Goal: Task Accomplishment & Management: Use online tool/utility

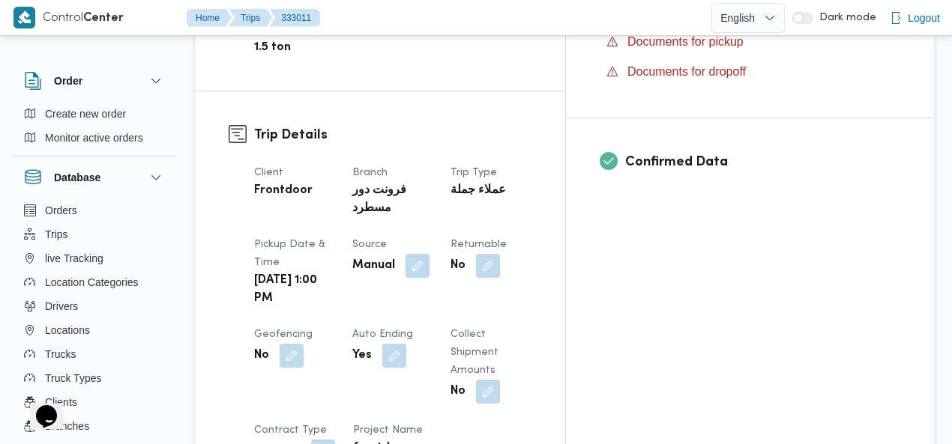
scroll to position [565, 0]
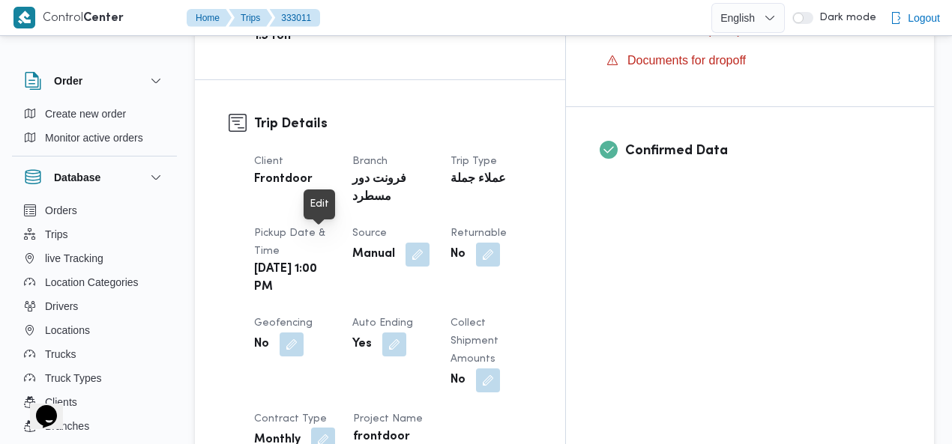
click at [325, 428] on button "button" at bounding box center [323, 440] width 24 height 24
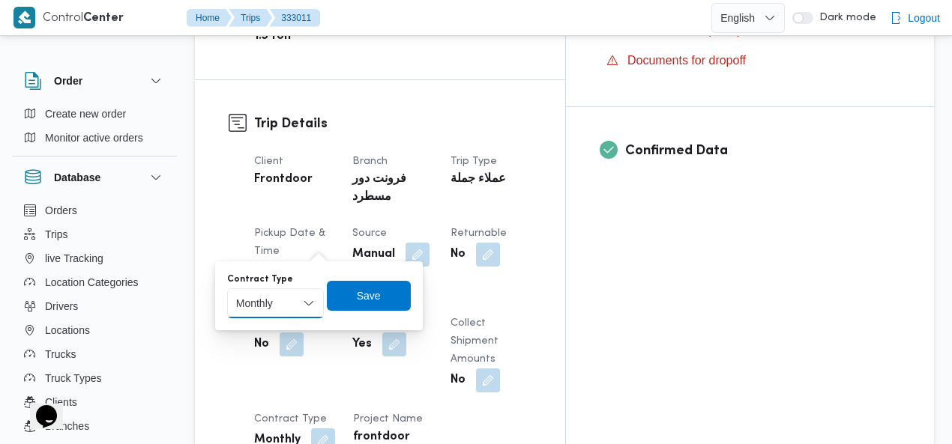
click at [270, 307] on select "Monthly On-Demand Daily Rental" at bounding box center [275, 303] width 97 height 30
select select "on_demand"
click at [227, 288] on select "Monthly On-Demand Daily Rental" at bounding box center [275, 303] width 97 height 30
click at [361, 297] on span "Save" at bounding box center [369, 295] width 24 height 18
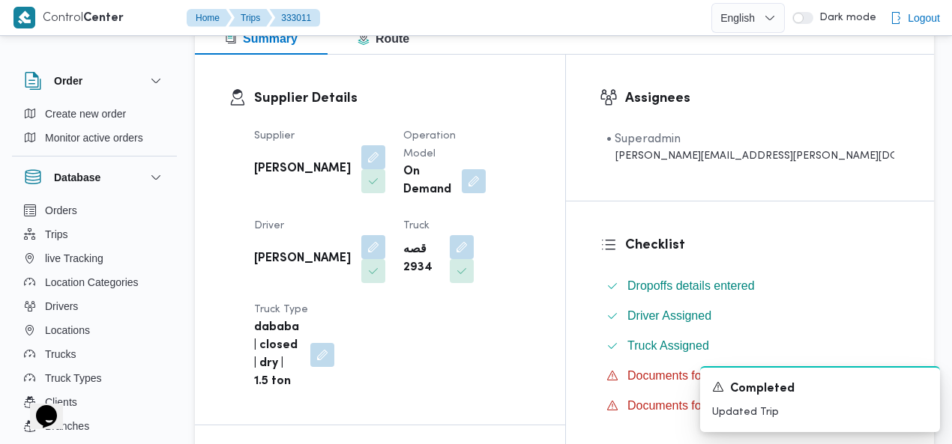
scroll to position [0, 0]
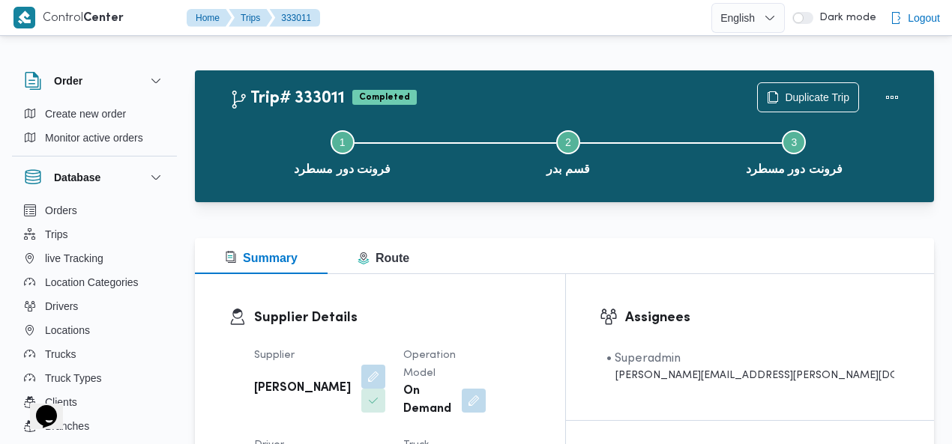
click at [578, 17] on div at bounding box center [518, 17] width 385 height 35
click at [486, 29] on div at bounding box center [518, 17] width 385 height 35
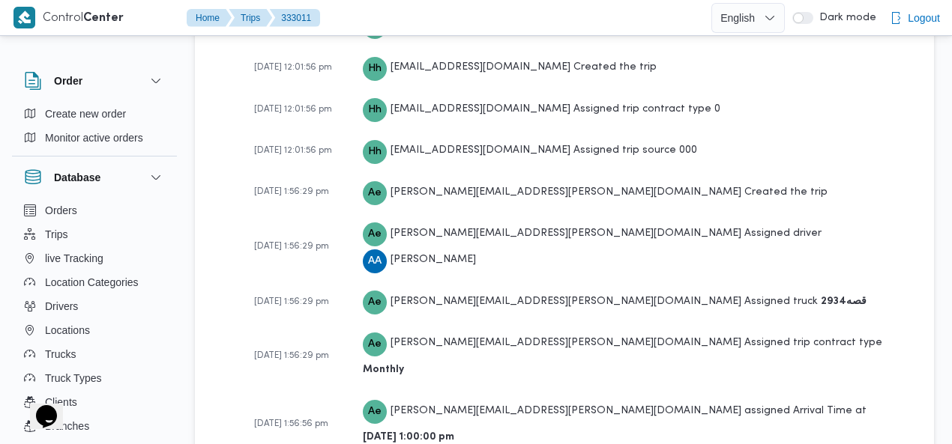
scroll to position [2577, 0]
